Goal: Task Accomplishment & Management: Manage account settings

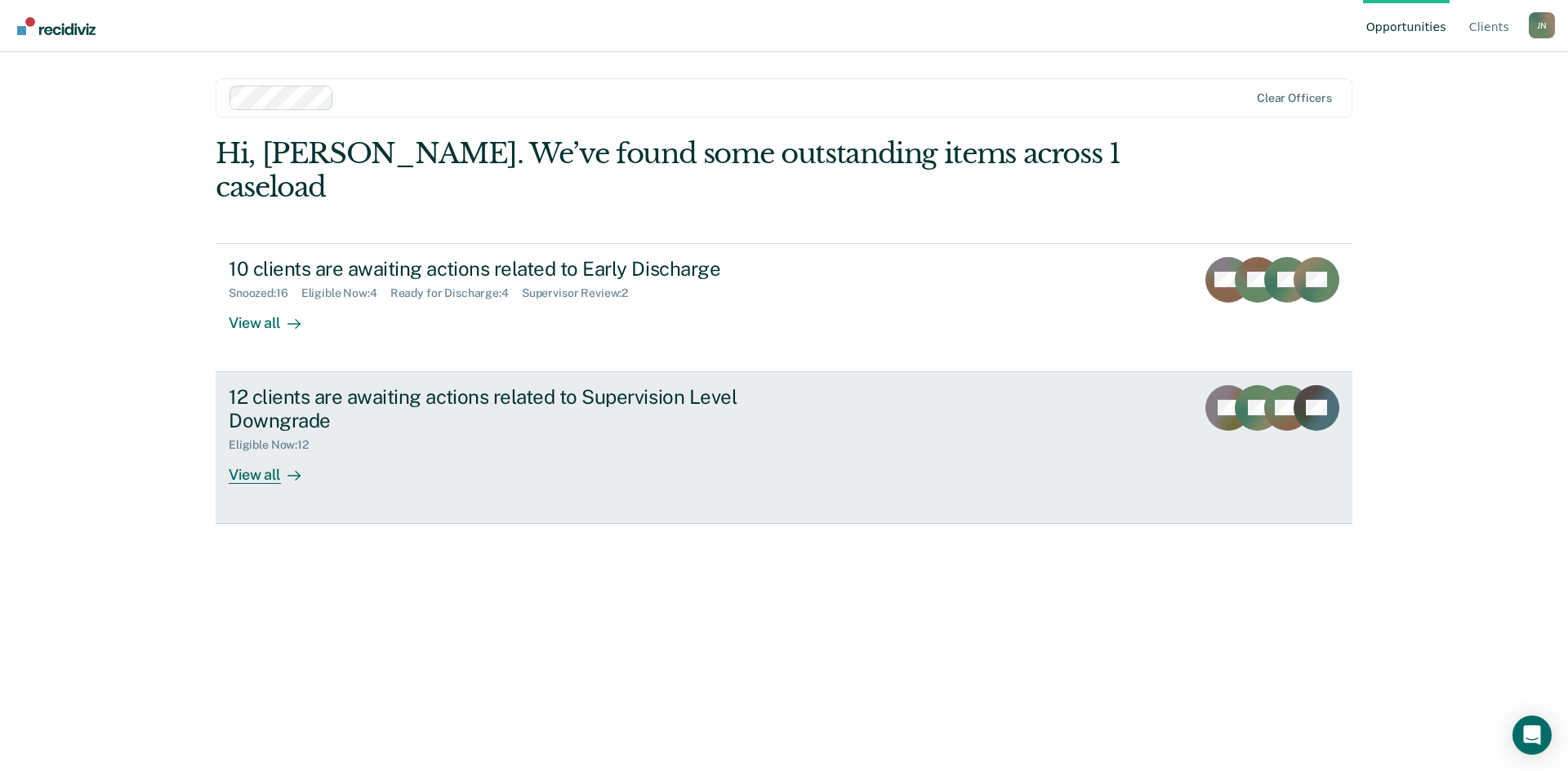
click at [256, 452] on div "View all" at bounding box center [274, 468] width 91 height 32
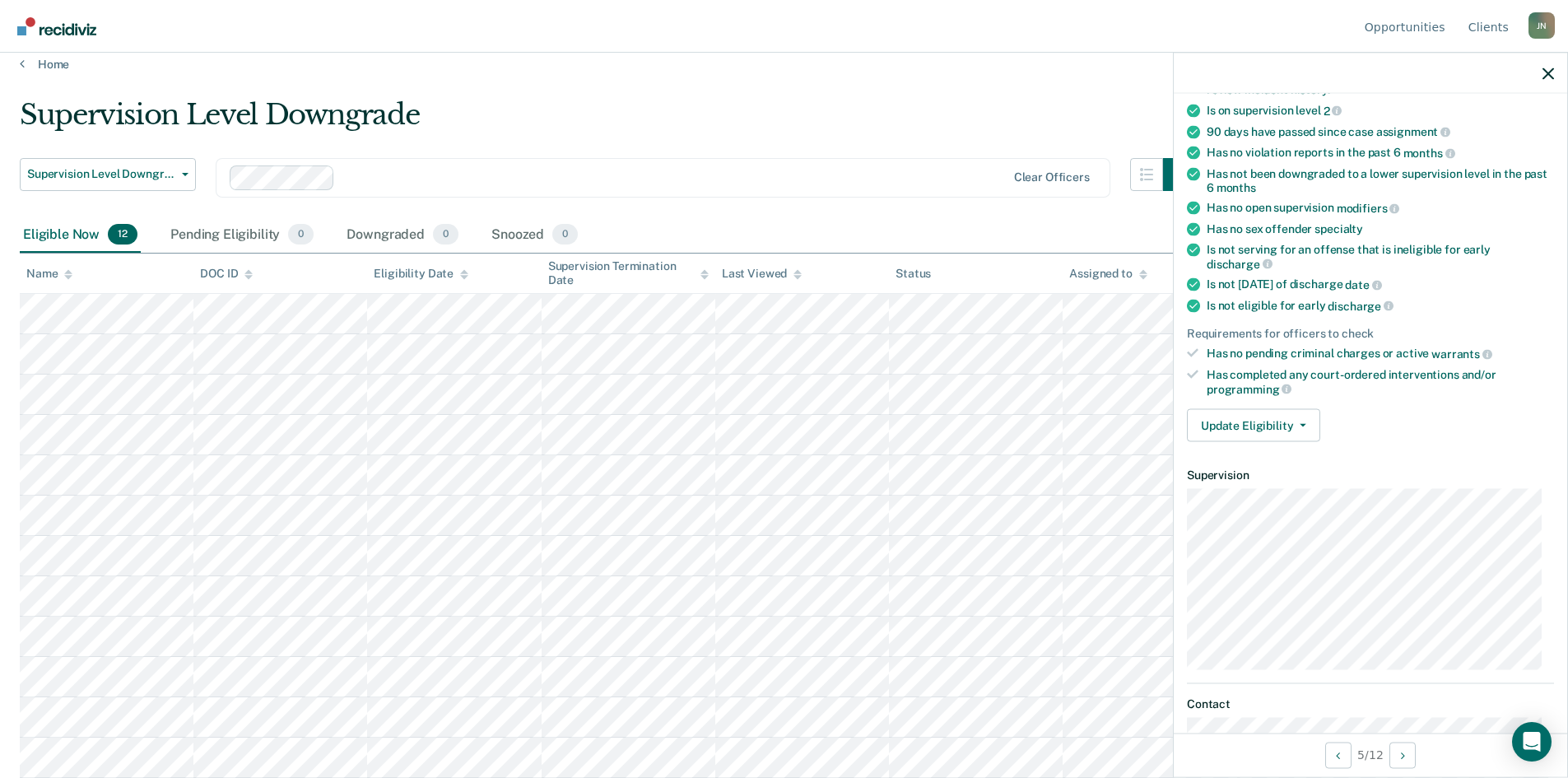
scroll to position [165, 0]
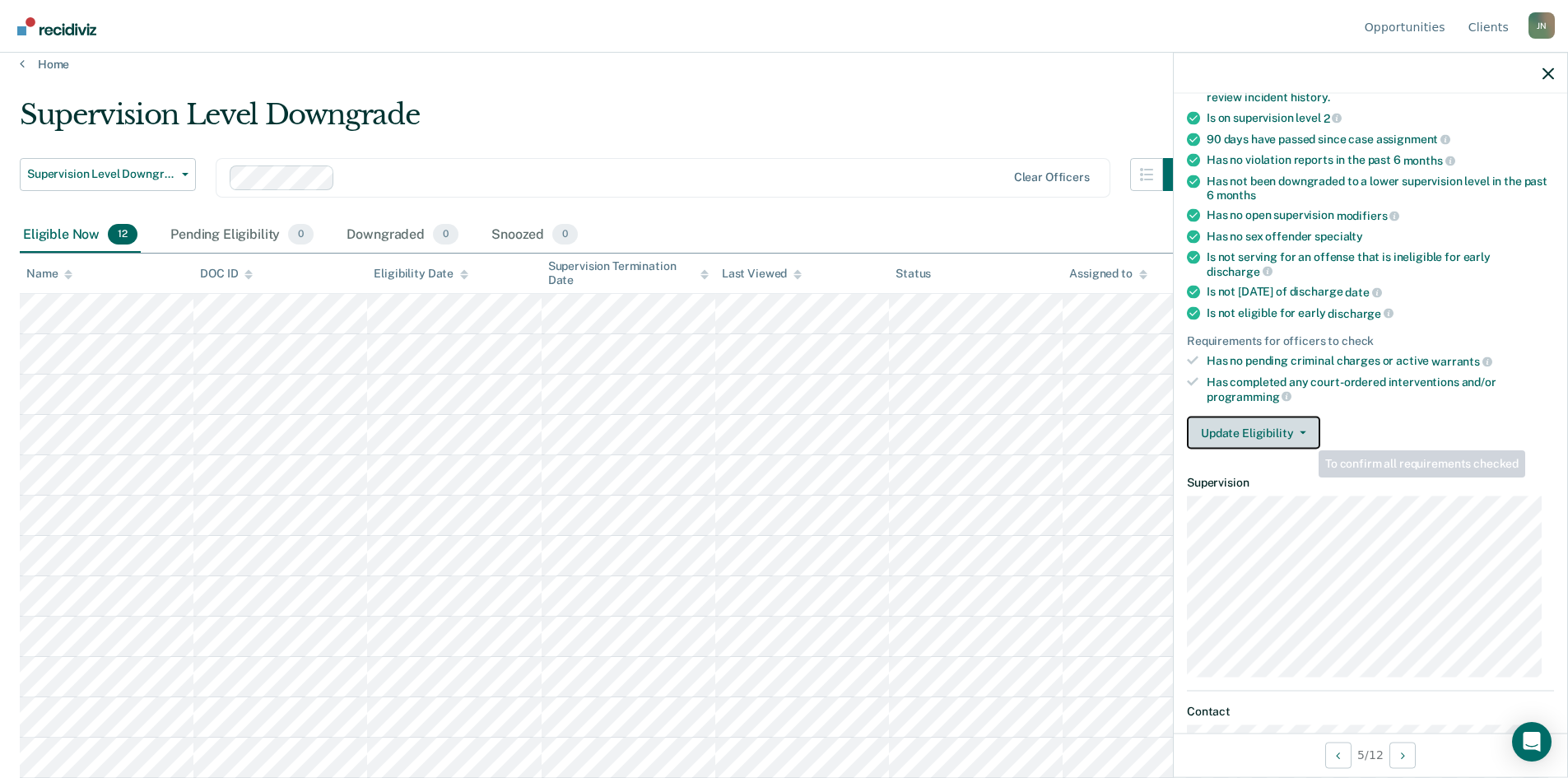
click at [1303, 432] on icon "button" at bounding box center [1304, 433] width 7 height 3
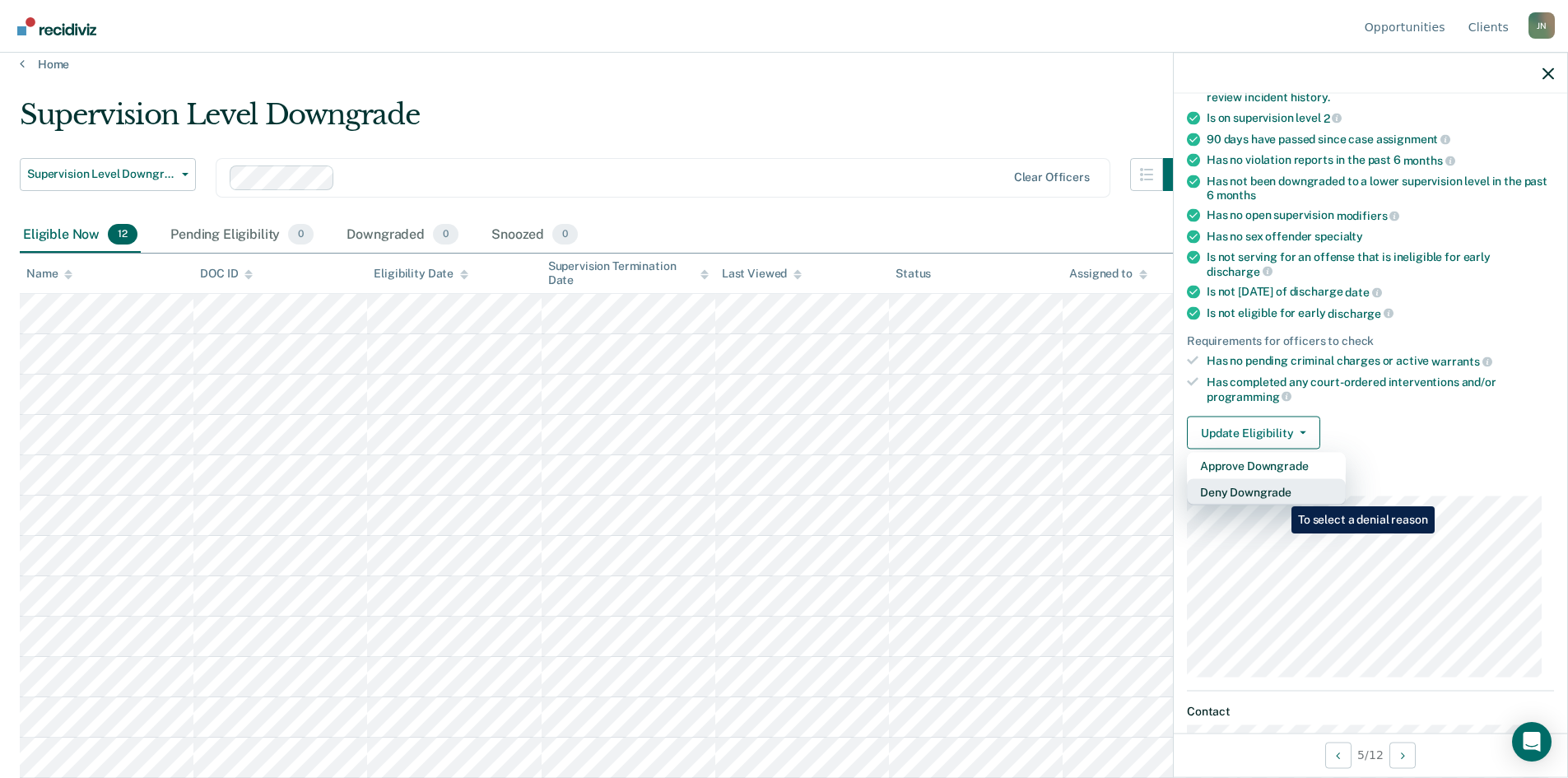
click at [1279, 494] on button "Deny Downgrade" at bounding box center [1267, 492] width 159 height 26
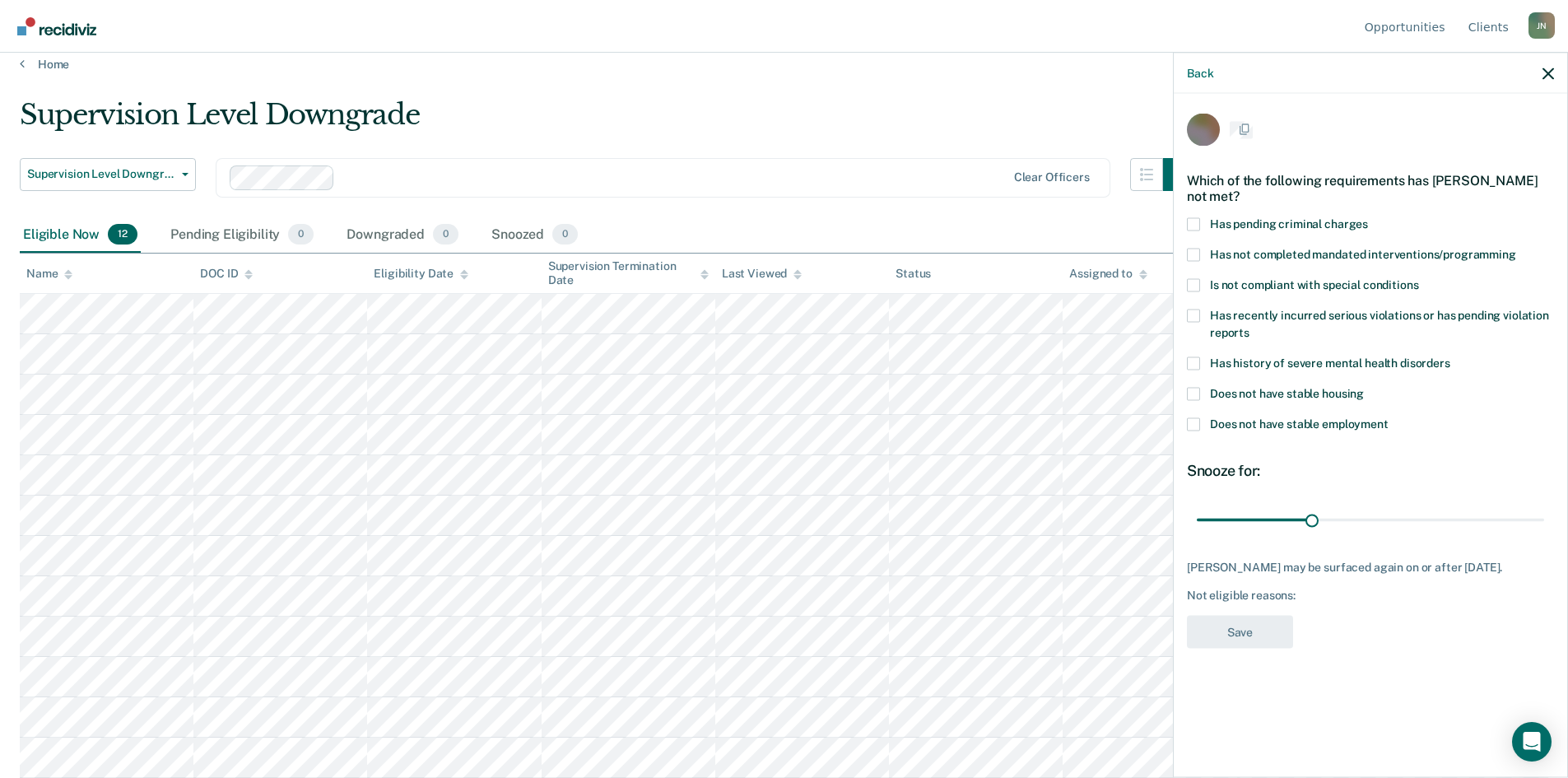
scroll to position [0, 0]
click at [1198, 225] on span at bounding box center [1194, 226] width 14 height 14
click at [1369, 219] on input "Has pending criminal charges" at bounding box center [1369, 219] width 0 height 0
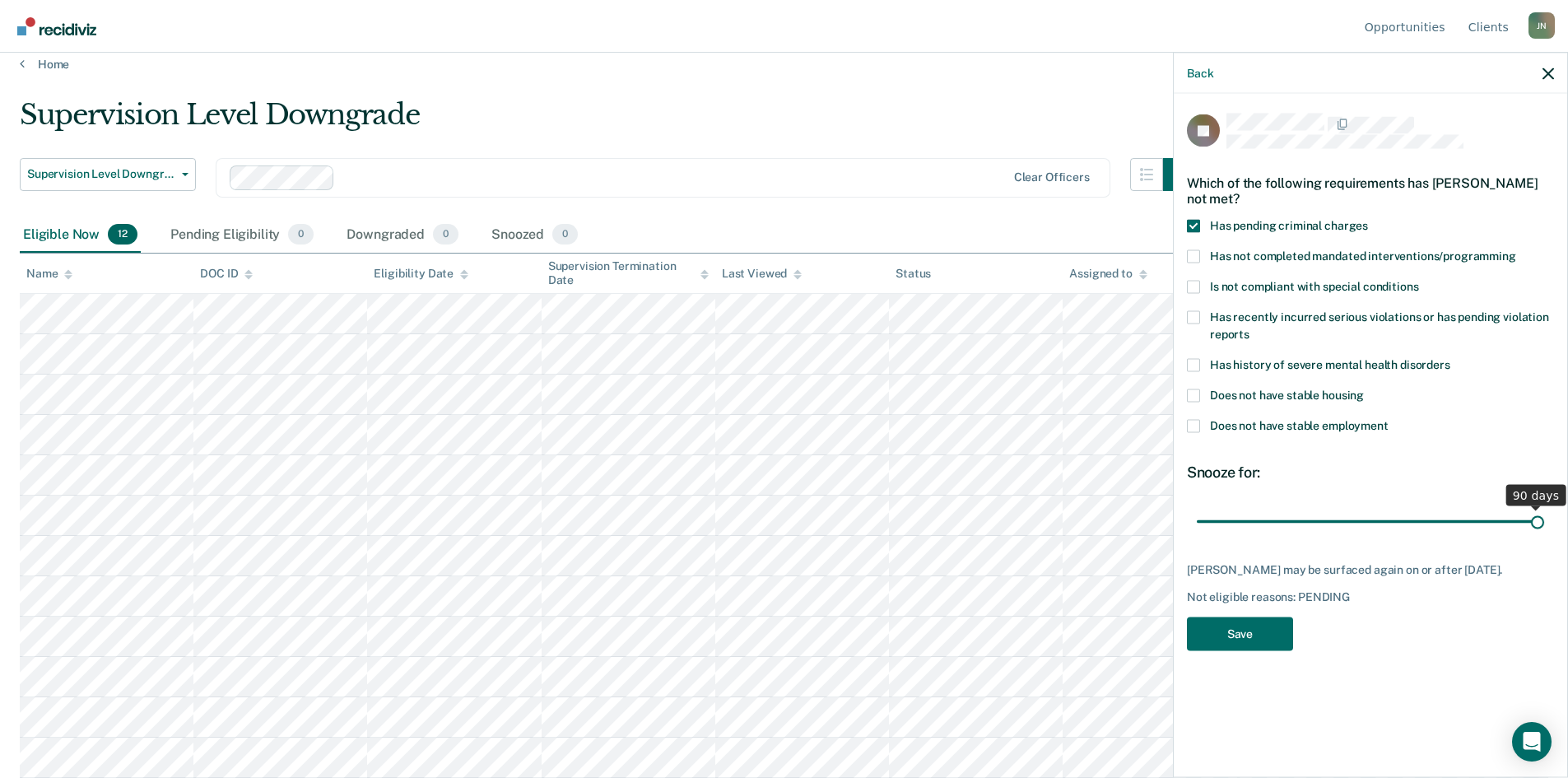
drag, startPoint x: 1313, startPoint y: 516, endPoint x: 1558, endPoint y: 519, distance: 245.0
type input "90"
click at [1544, 519] on input "range" at bounding box center [1370, 522] width 347 height 29
click at [1250, 626] on button "Save" at bounding box center [1240, 634] width 106 height 34
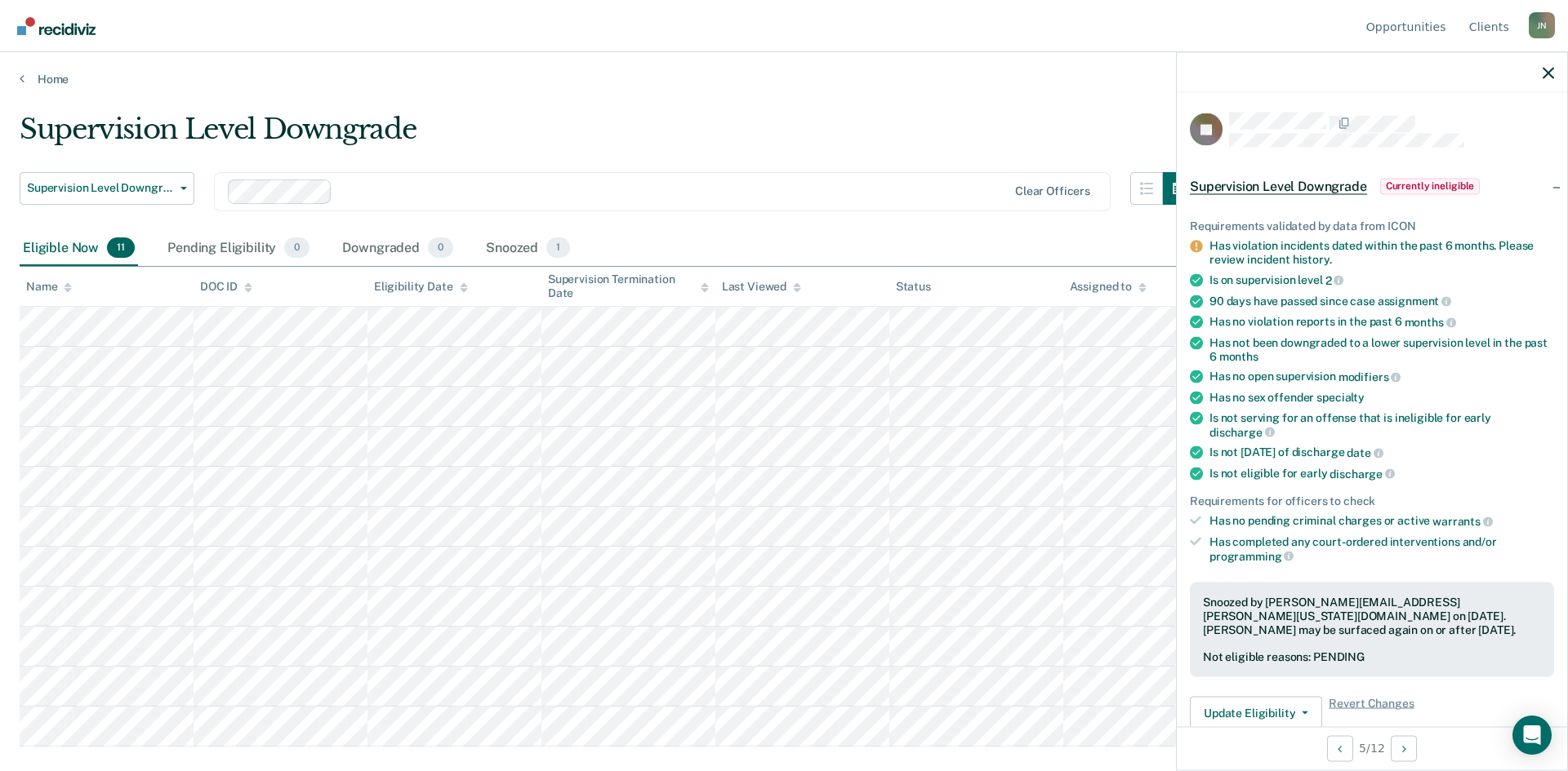
click at [1549, 60] on div at bounding box center [1372, 72] width 390 height 41
click at [1547, 69] on icon "button" at bounding box center [1549, 73] width 12 height 12
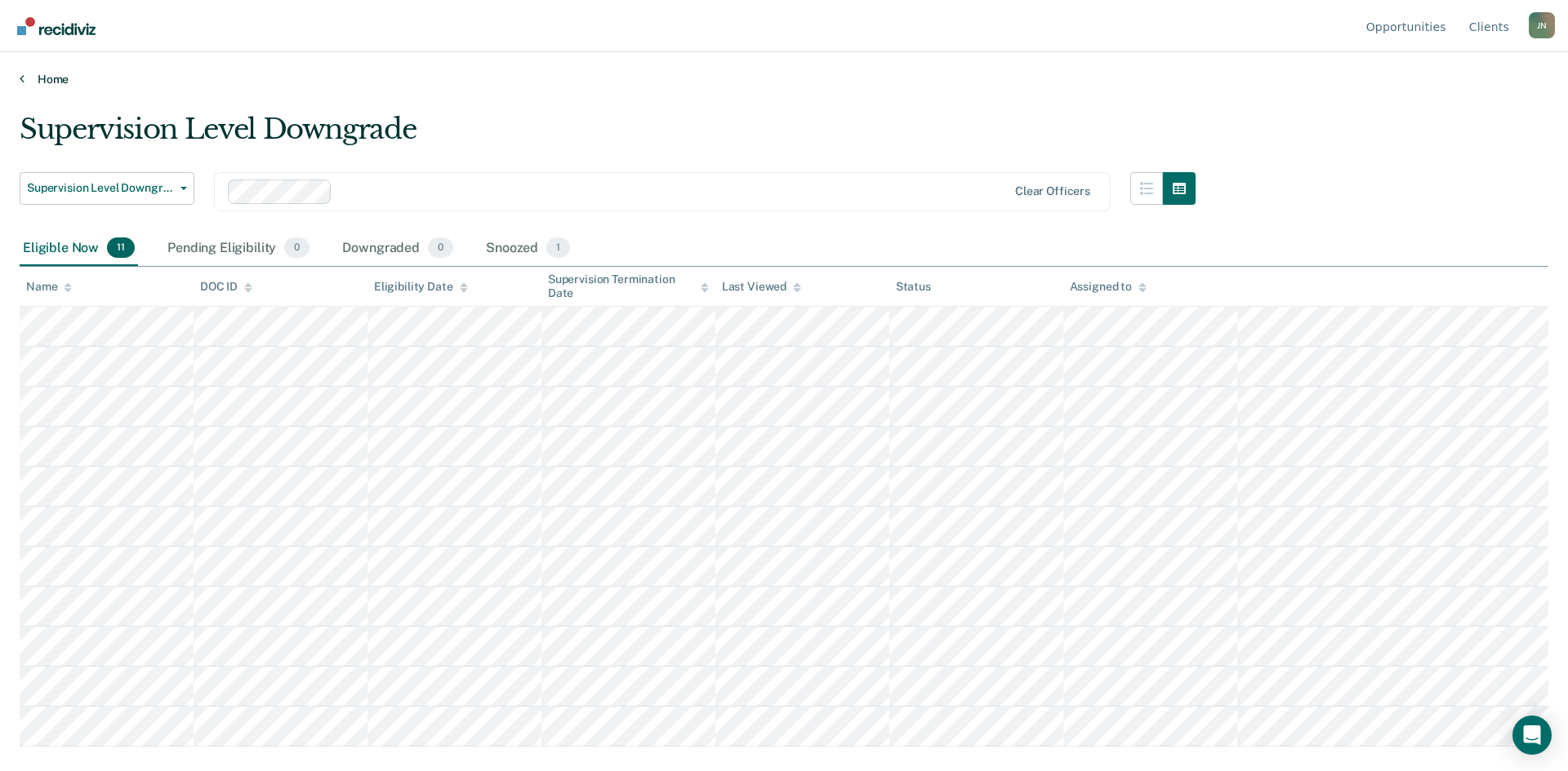
click at [20, 77] on icon at bounding box center [22, 79] width 5 height 13
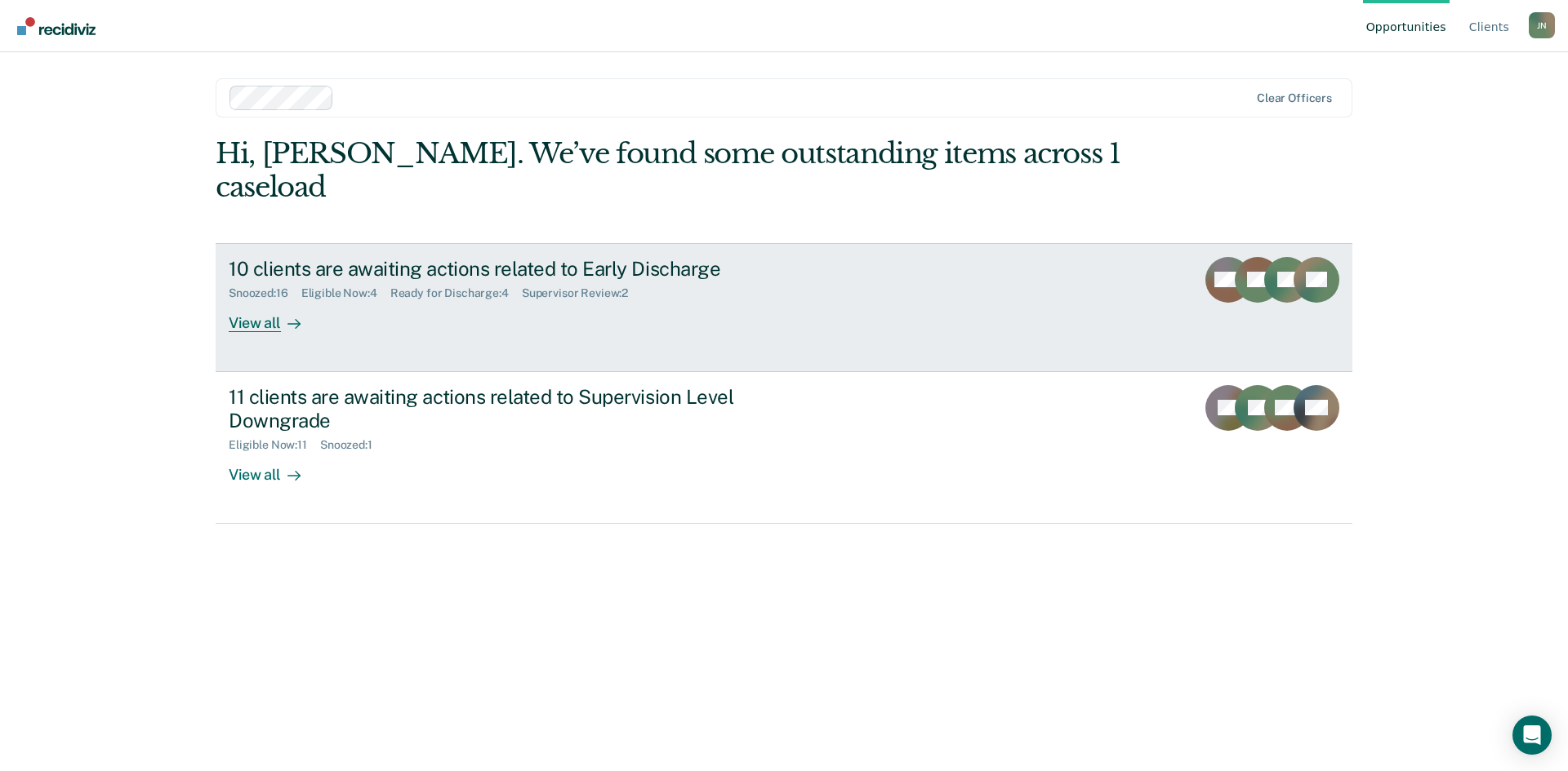
click at [394, 280] on div "Snoozed : 16 Eligible Now : 4 Ready for Discharge : 4 Supervisor Review : 2" at bounding box center [515, 290] width 573 height 20
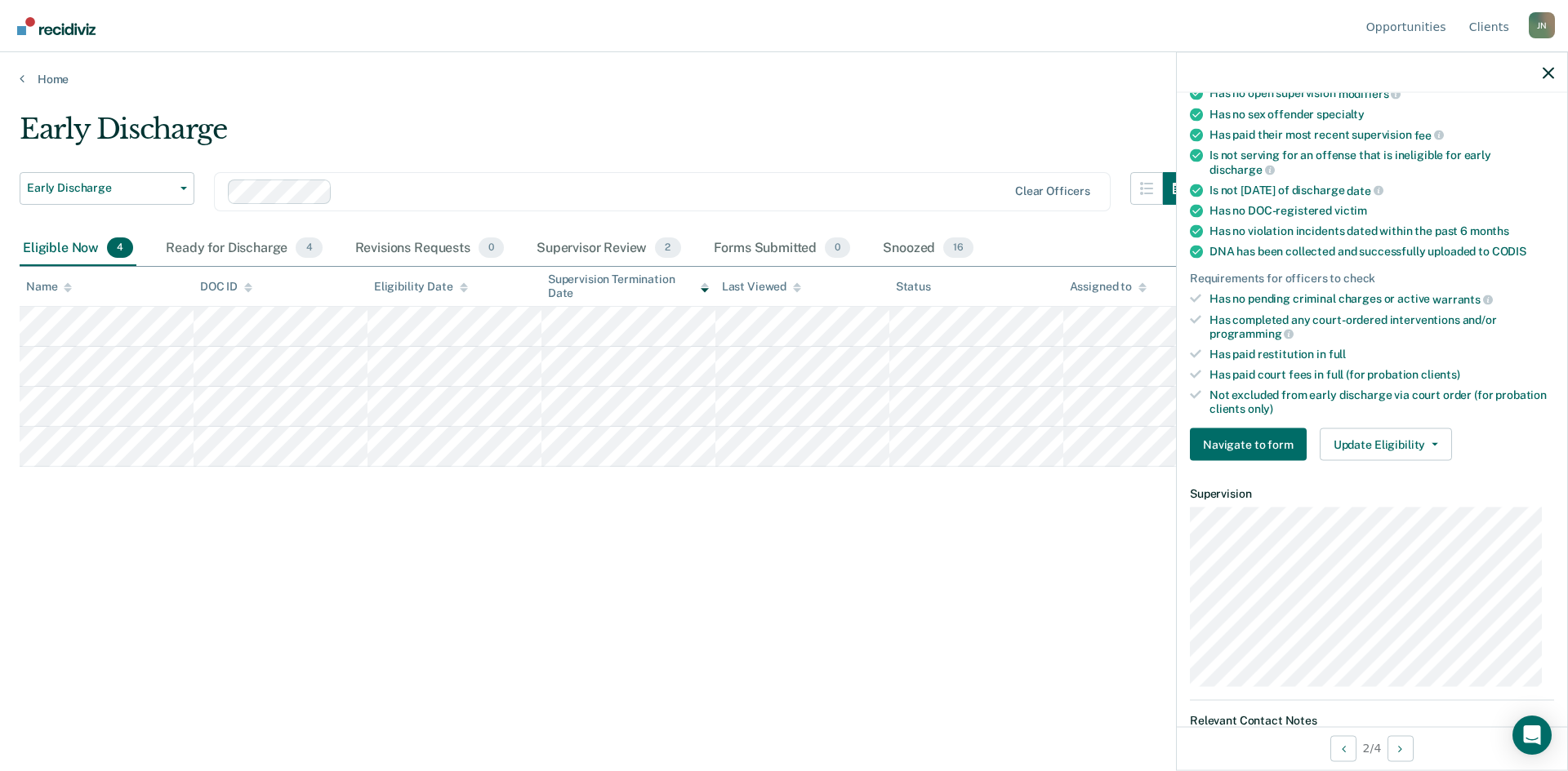
scroll to position [245, 0]
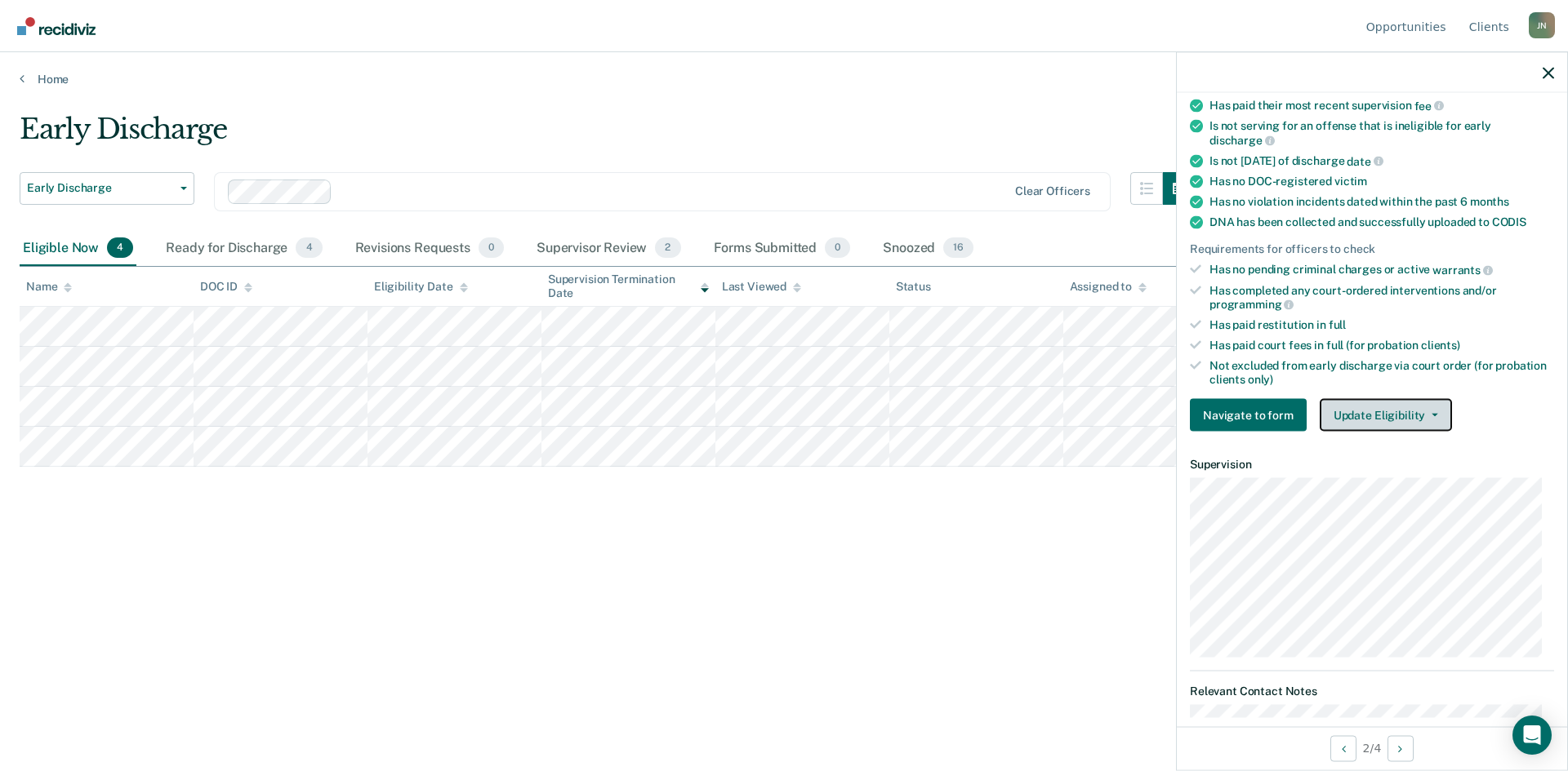
click at [1427, 409] on button "Update Eligibility" at bounding box center [1386, 415] width 132 height 33
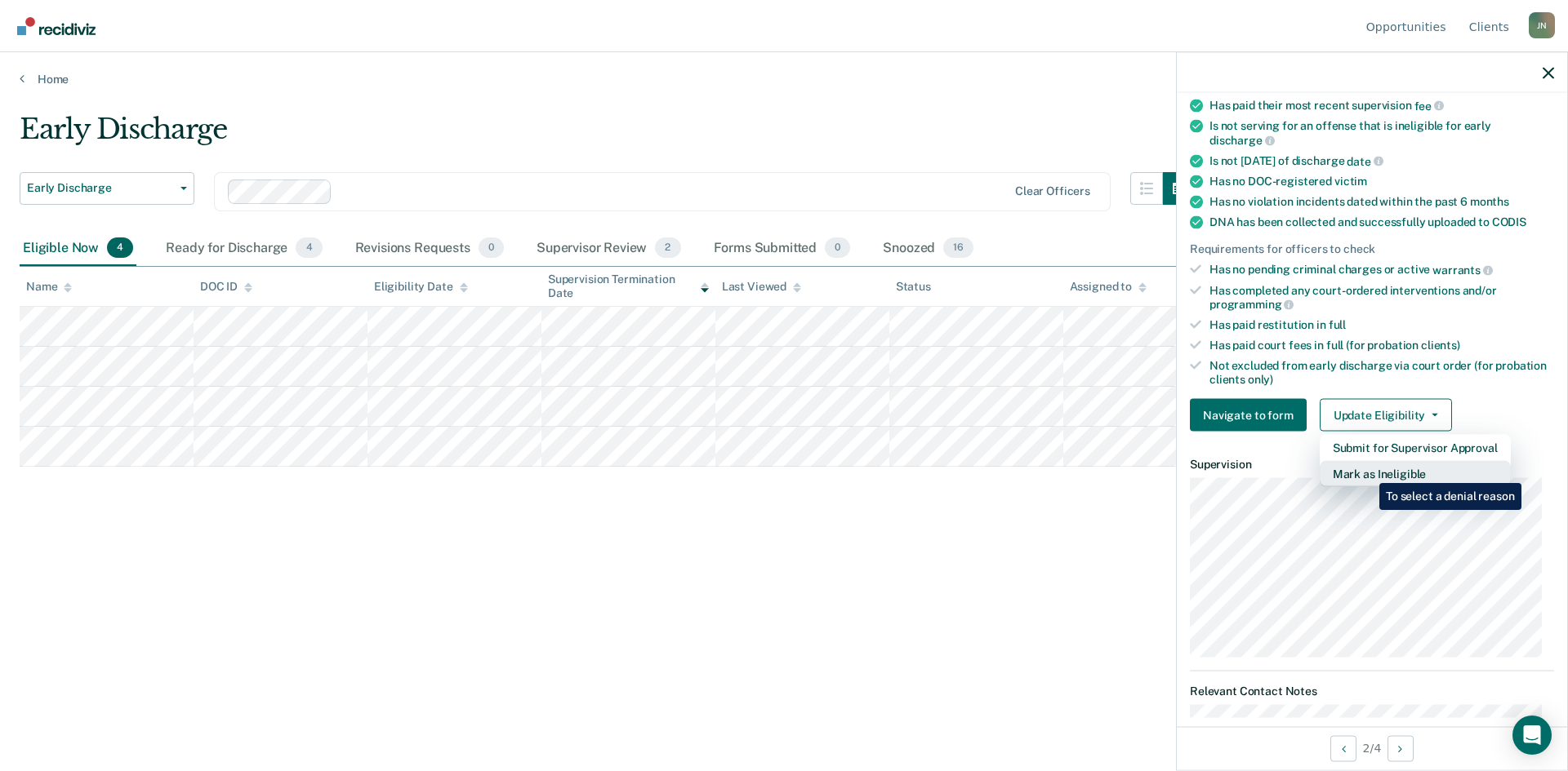
click at [1367, 471] on button "Mark as Ineligible" at bounding box center [1416, 474] width 191 height 26
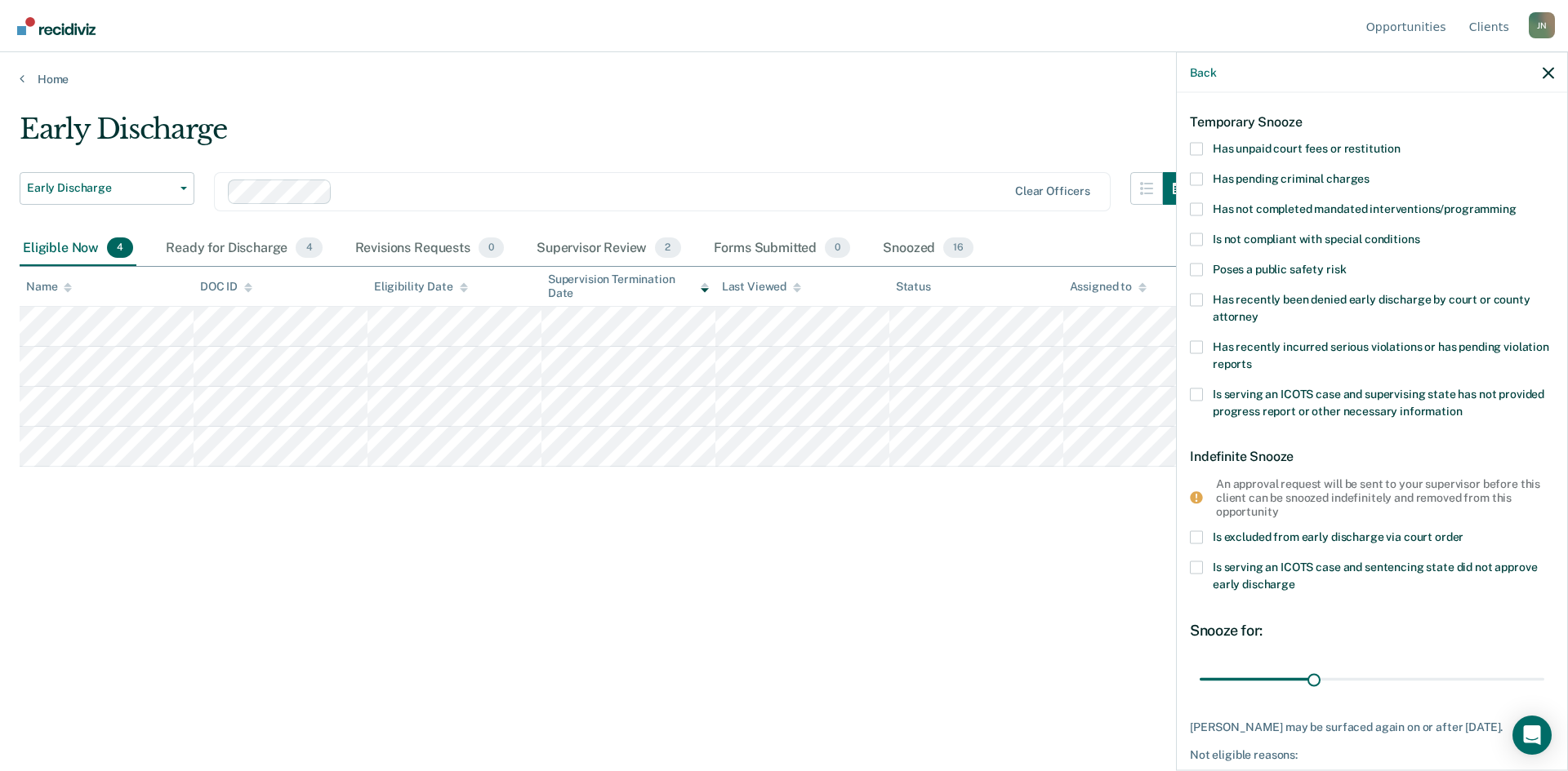
scroll to position [0, 0]
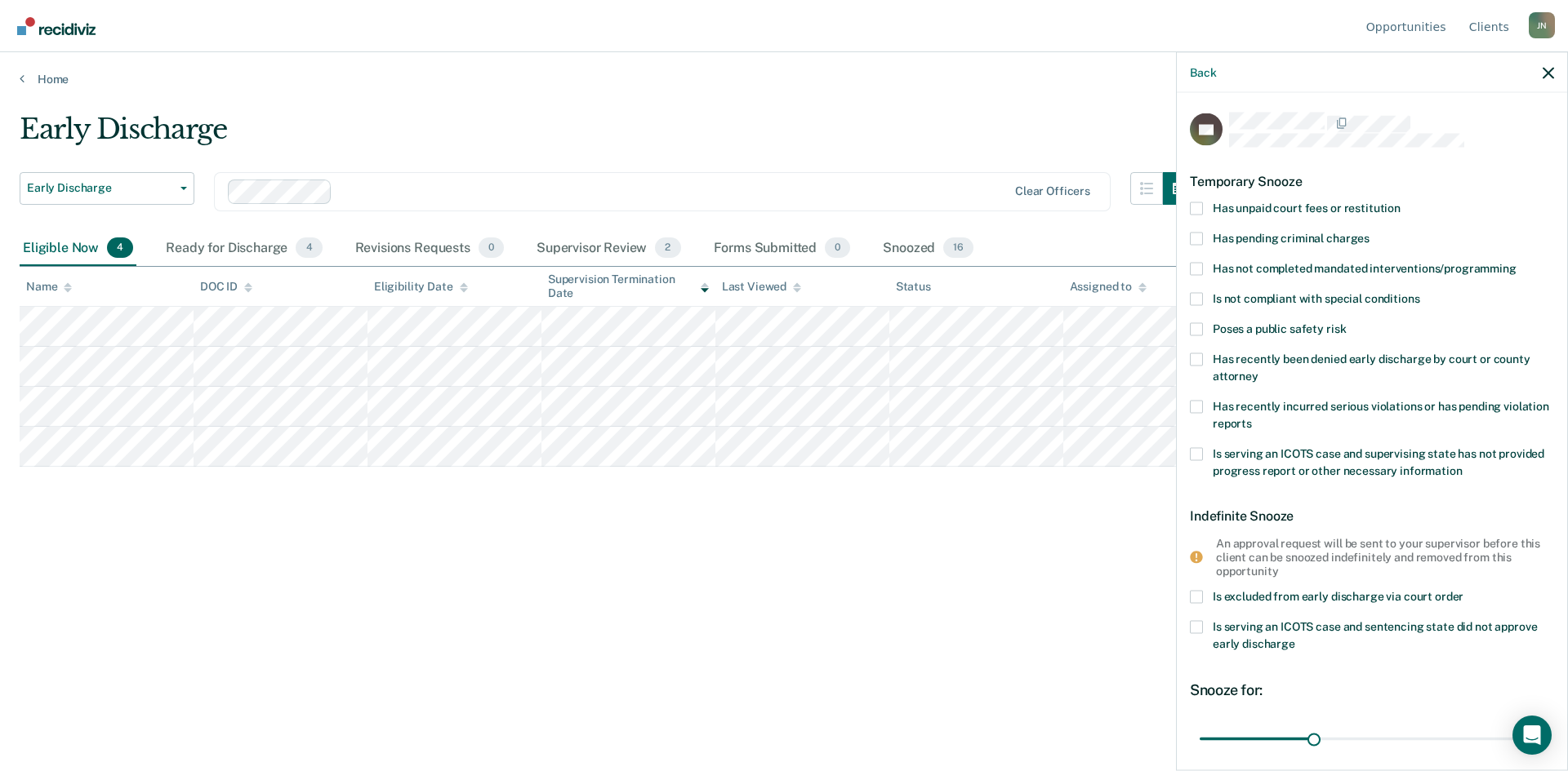
click at [1194, 296] on span at bounding box center [1197, 299] width 13 height 13
click at [1420, 292] on input "Is not compliant with special conditions" at bounding box center [1420, 292] width 0 height 0
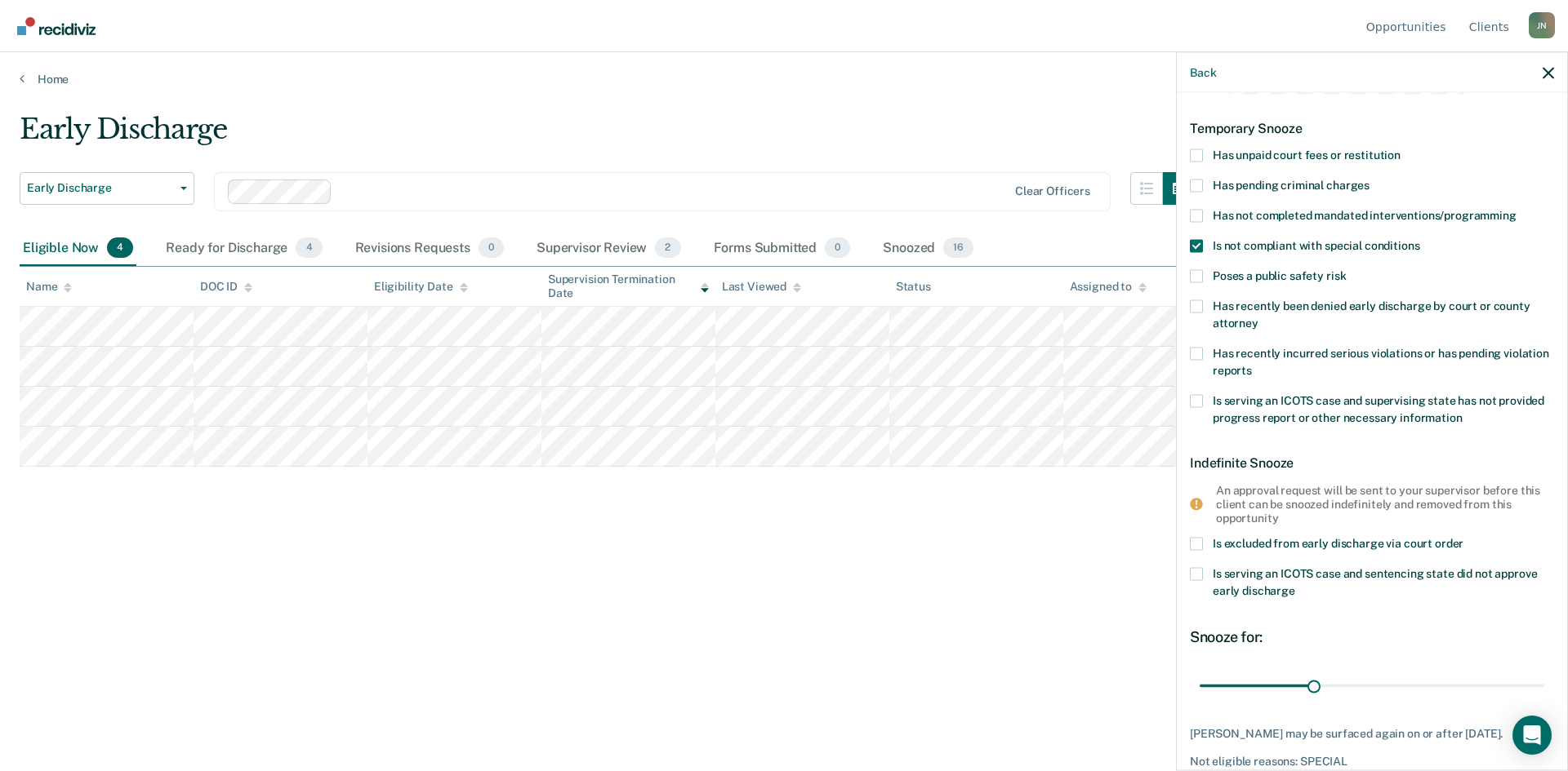
scroll to position [141, 0]
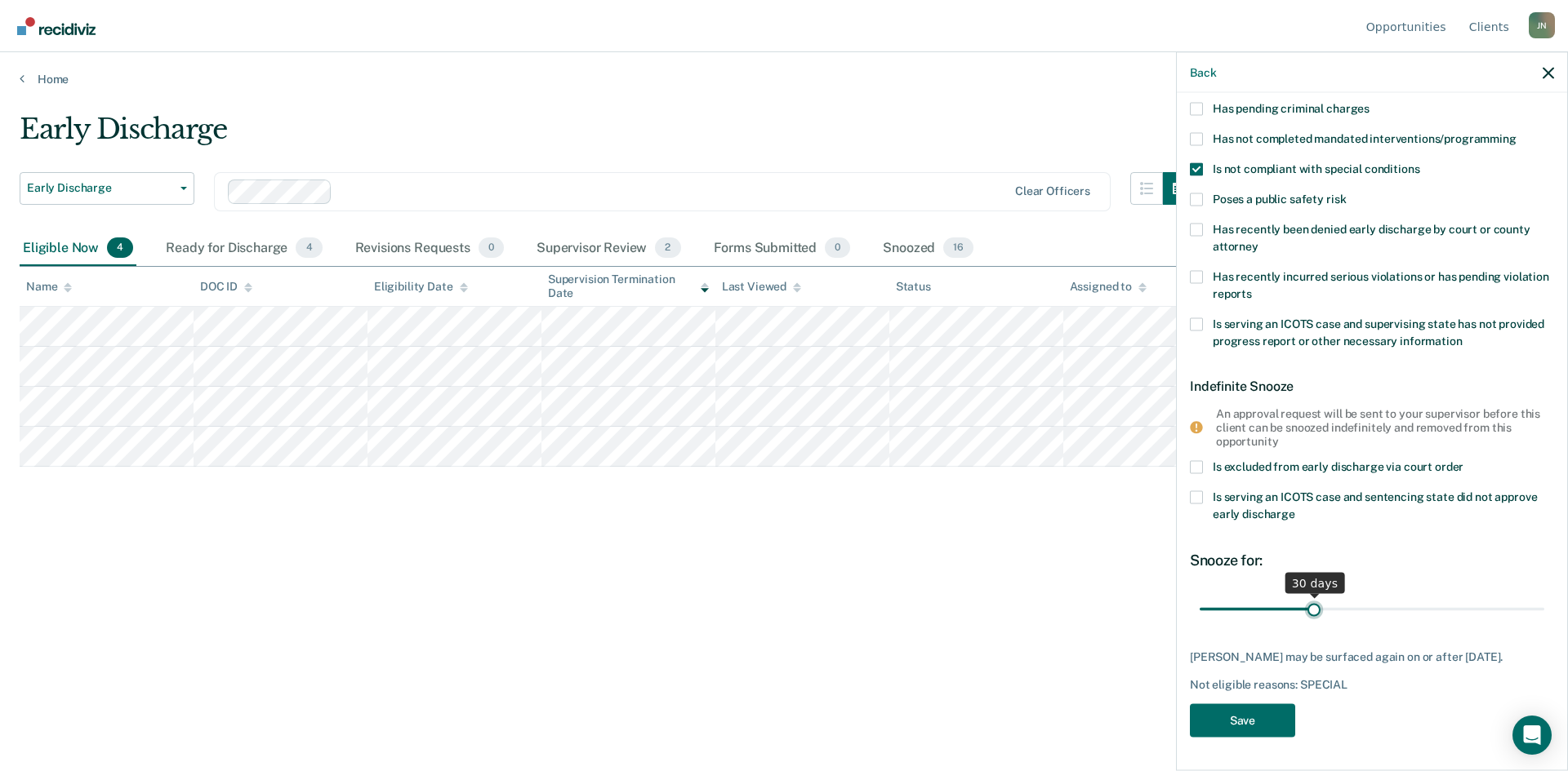
click at [1308, 598] on input "range" at bounding box center [1371, 609] width 344 height 28
click at [1244, 717] on button "Save" at bounding box center [1243, 721] width 106 height 33
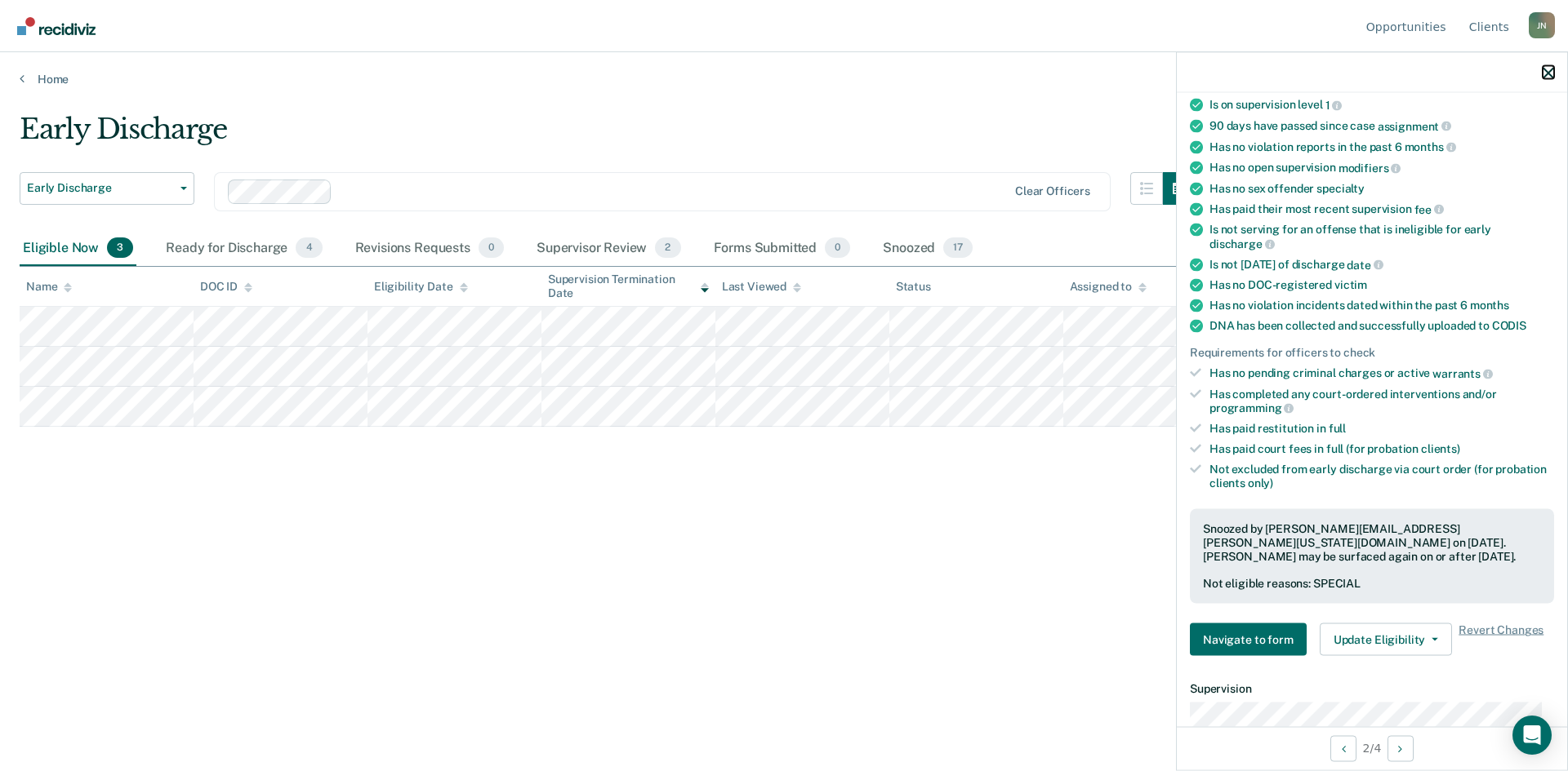
click at [1549, 78] on icon "button" at bounding box center [1549, 73] width 12 height 12
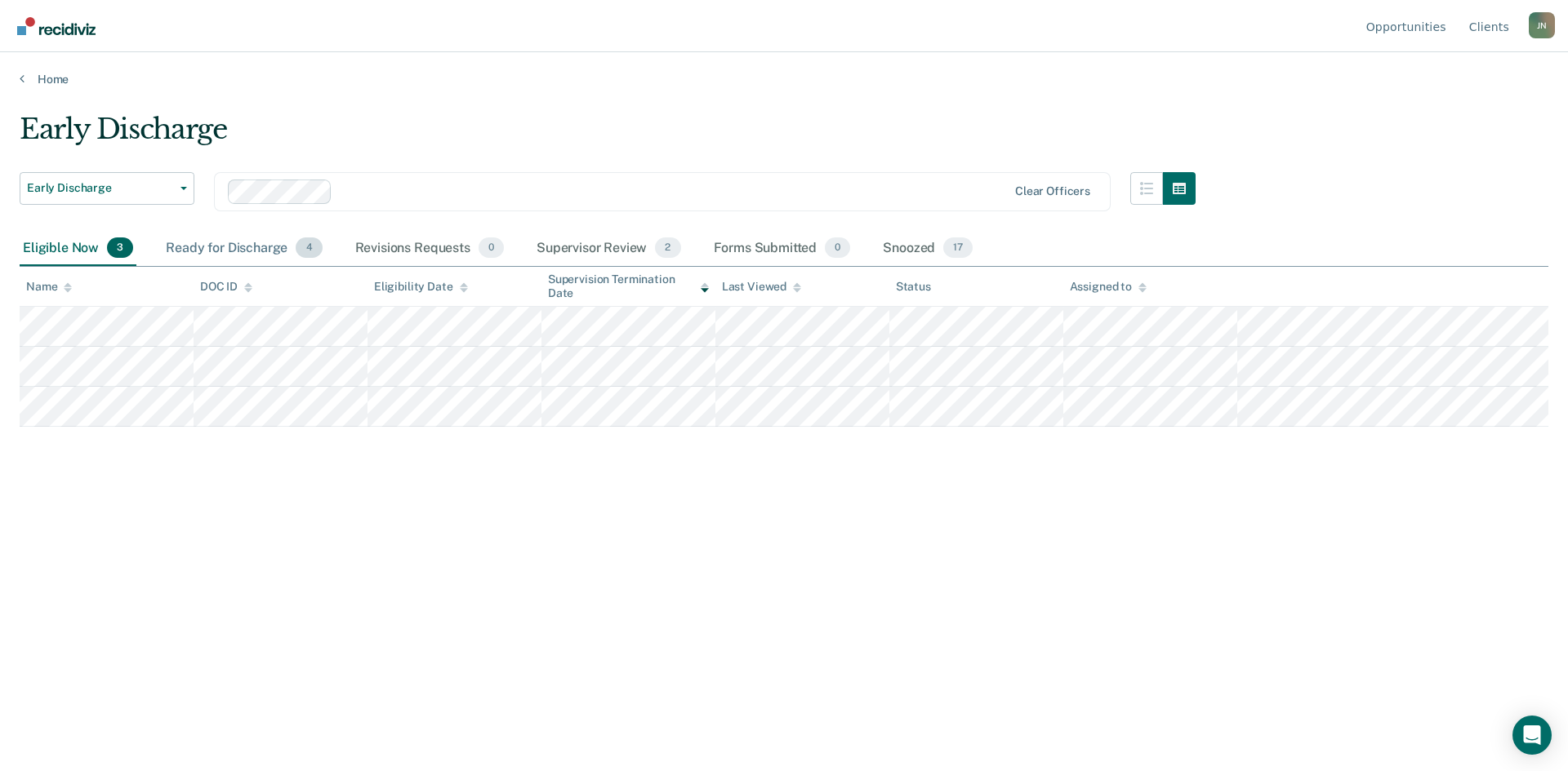
click at [245, 254] on div "Ready for Discharge 4" at bounding box center [244, 249] width 162 height 36
